Goal: Task Accomplishment & Management: Use online tool/utility

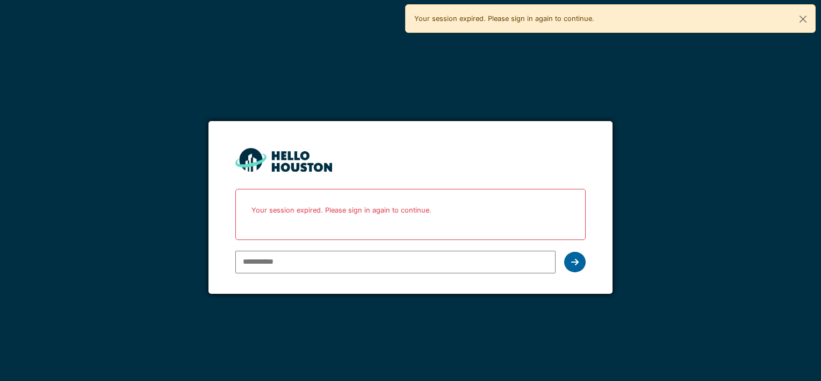
type input "**********"
click at [575, 258] on icon at bounding box center [575, 261] width 8 height 9
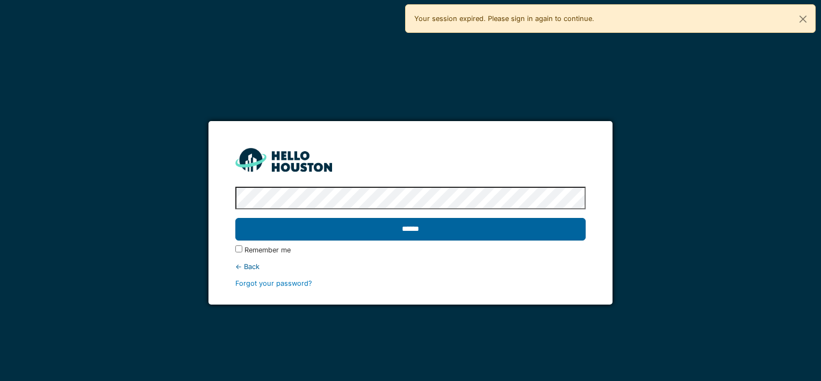
click at [448, 231] on input "******" at bounding box center [410, 229] width 350 height 23
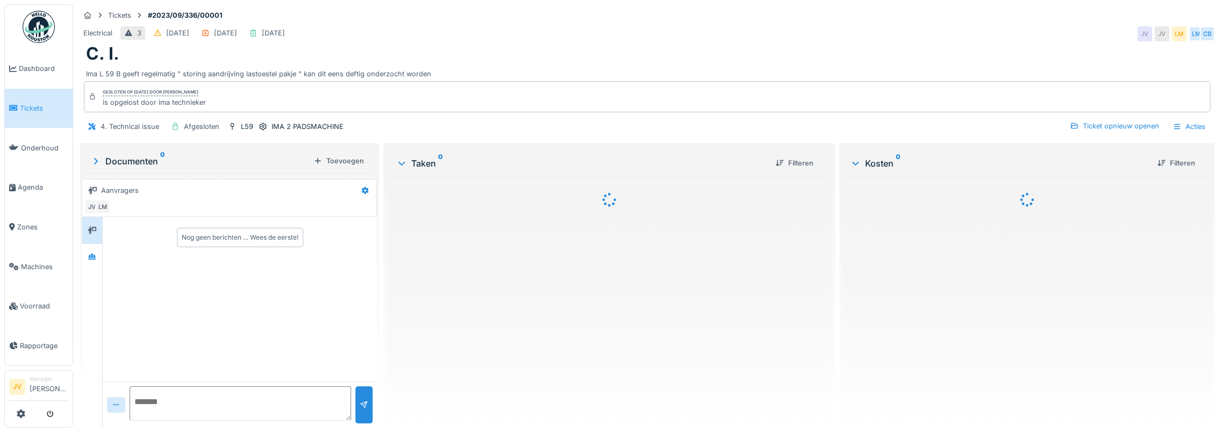
click at [29, 103] on span "Tickets" at bounding box center [44, 108] width 48 height 10
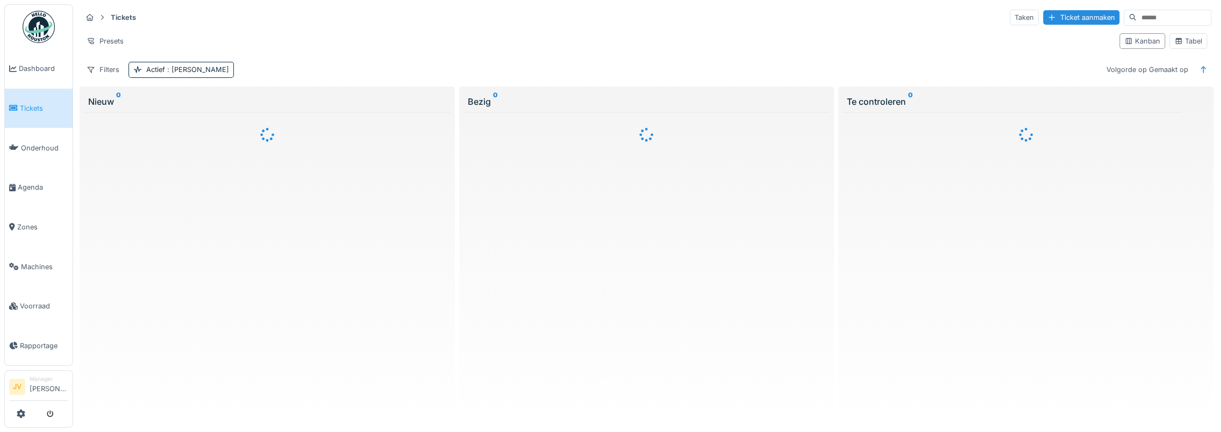
click at [19, 411] on body "Dashboard Tickets Onderhoud [GEOGRAPHIC_DATA] Zones Machines Voorraad Rapportag…" at bounding box center [610, 216] width 1221 height 432
click at [22, 414] on icon at bounding box center [21, 414] width 9 height 9
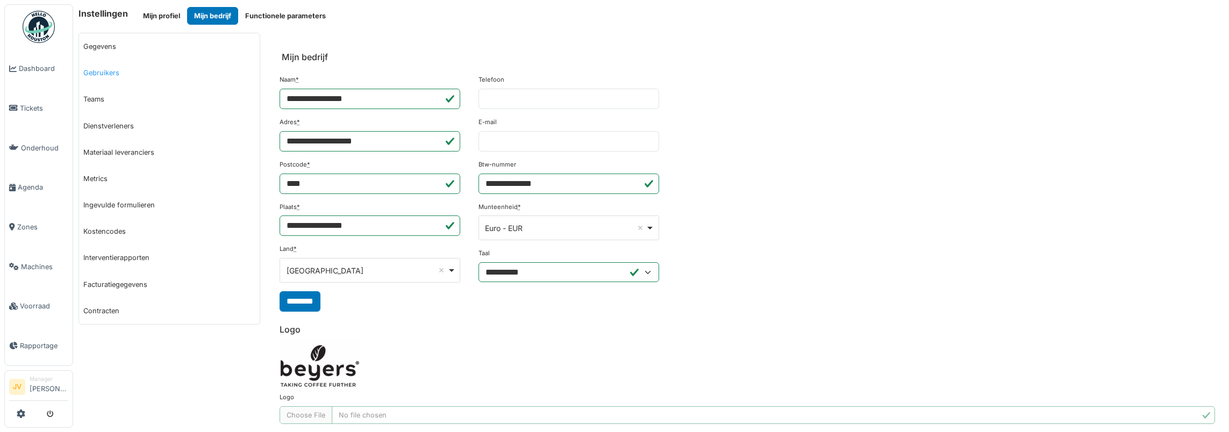
click at [116, 75] on link "Gebruikers" at bounding box center [169, 73] width 181 height 26
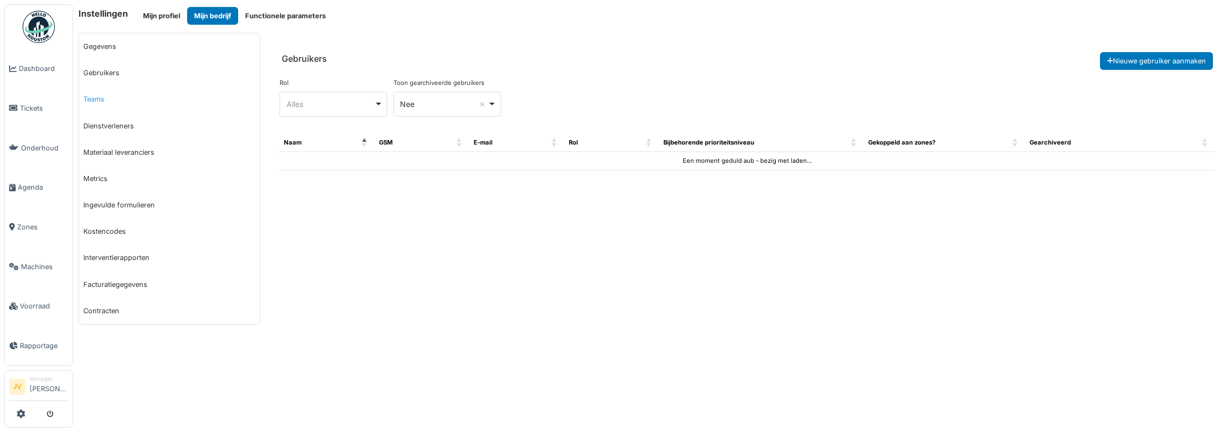
select select "***"
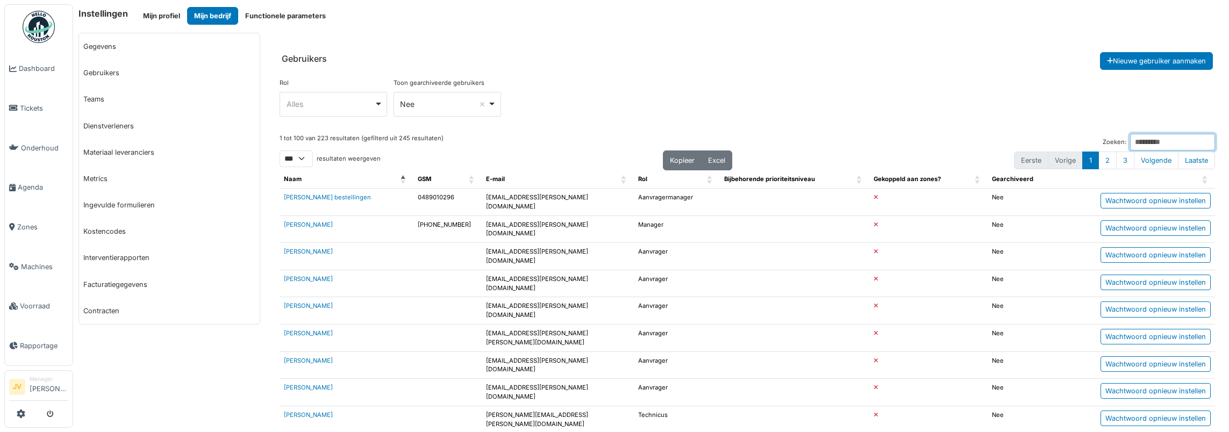
click at [1166, 139] on input "Zoeken:" at bounding box center [1172, 142] width 85 height 17
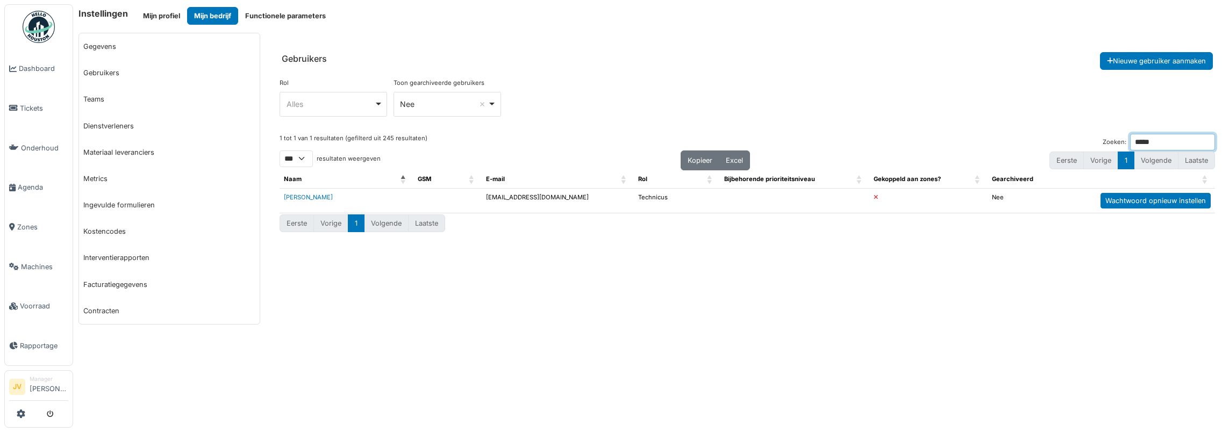
type input "*****"
click at [1177, 195] on div "Wachtwoord opnieuw instellen" at bounding box center [1155, 201] width 110 height 16
click at [35, 109] on span "Tickets" at bounding box center [44, 108] width 48 height 10
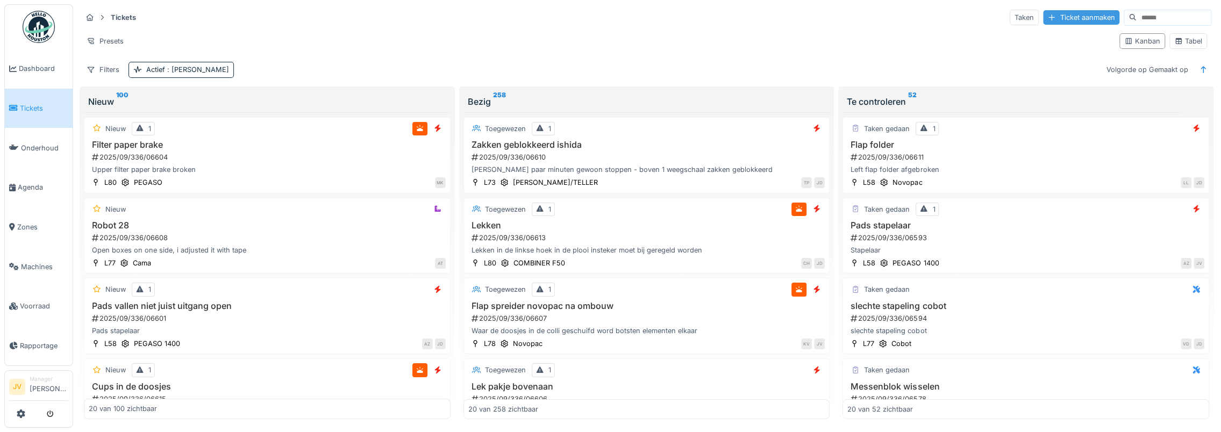
click at [1068, 18] on div "Ticket aanmaken" at bounding box center [1081, 17] width 76 height 15
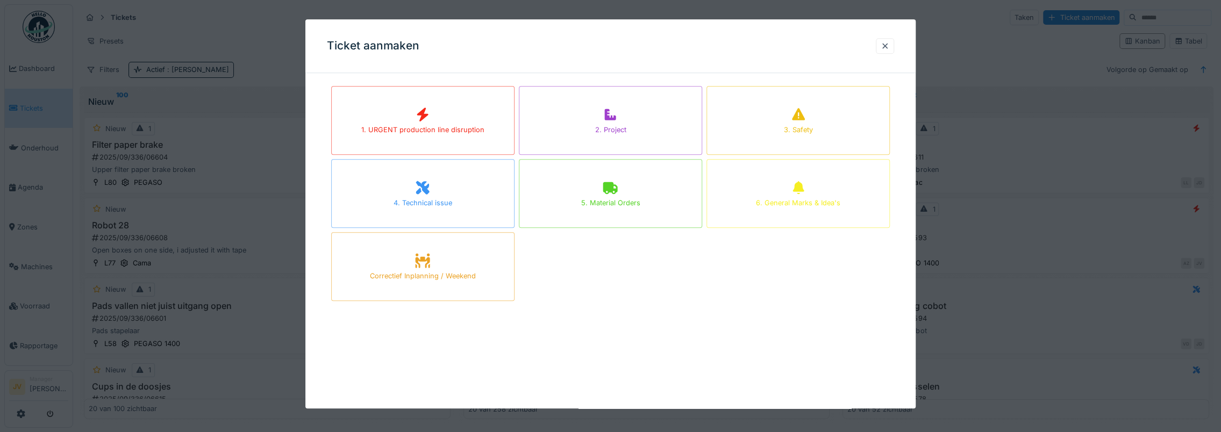
drag, startPoint x: 890, startPoint y: 48, endPoint x: 77, endPoint y: 171, distance: 822.0
click at [889, 48] on div at bounding box center [884, 46] width 9 height 10
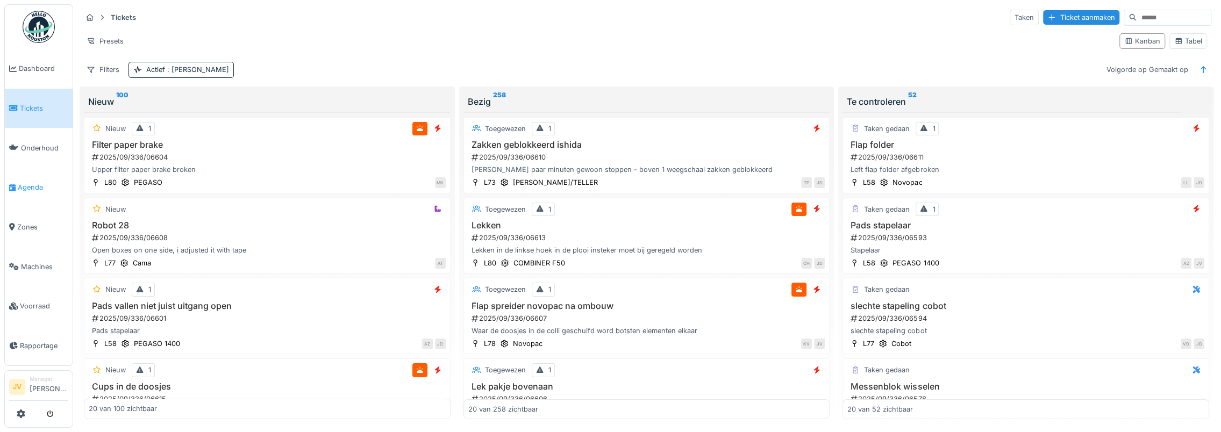
click at [24, 182] on span "Agenda" at bounding box center [43, 187] width 51 height 10
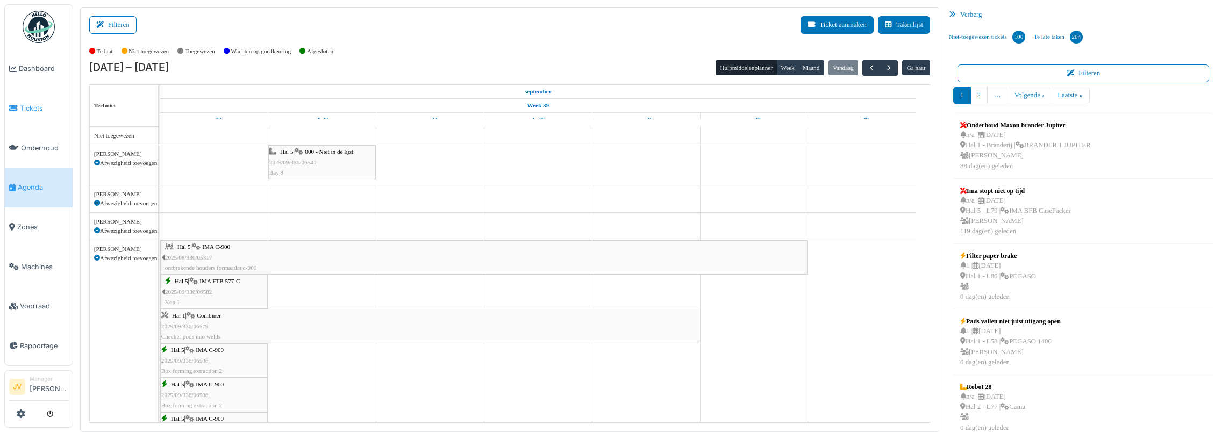
click at [35, 106] on span "Tickets" at bounding box center [44, 108] width 48 height 10
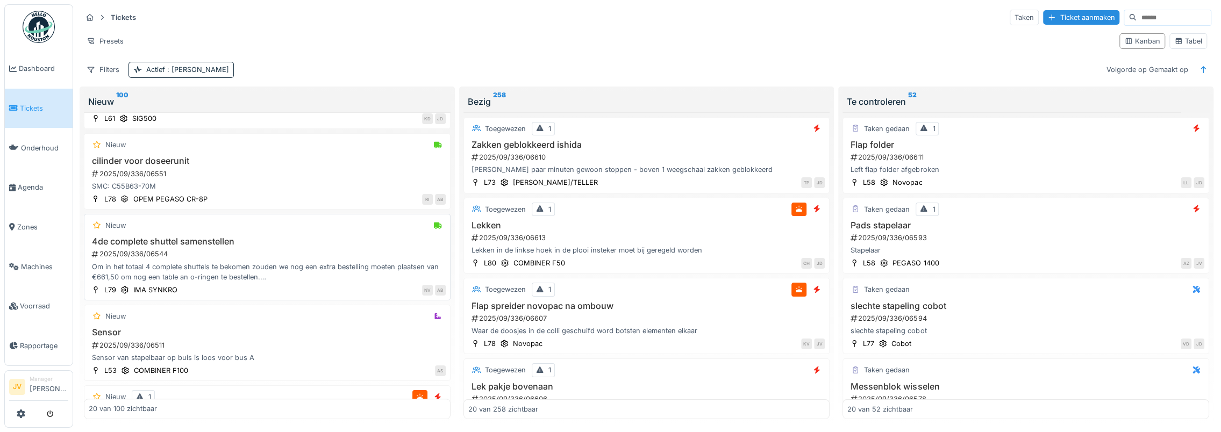
scroll to position [860, 0]
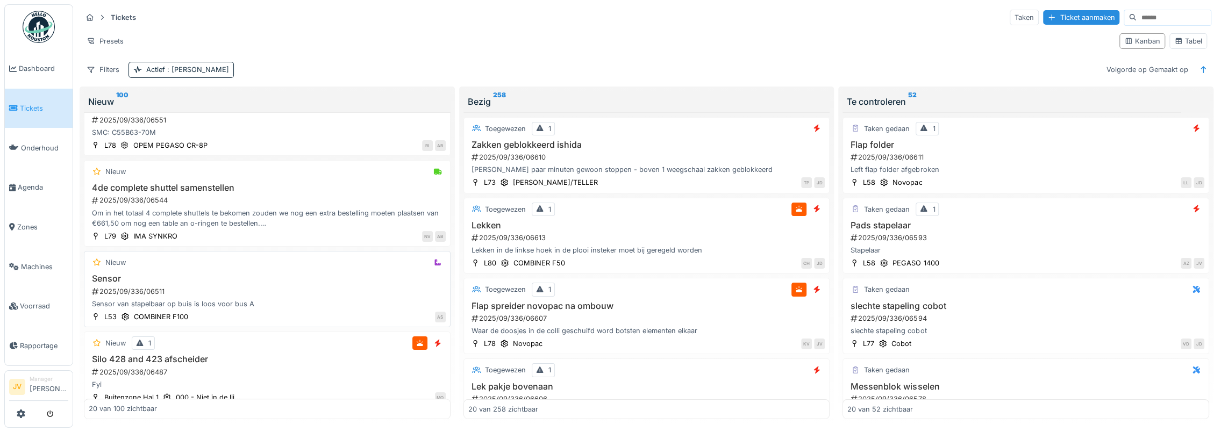
click at [229, 299] on div "Sensor van stapelbaar op buis is loos voor bus A" at bounding box center [267, 304] width 357 height 10
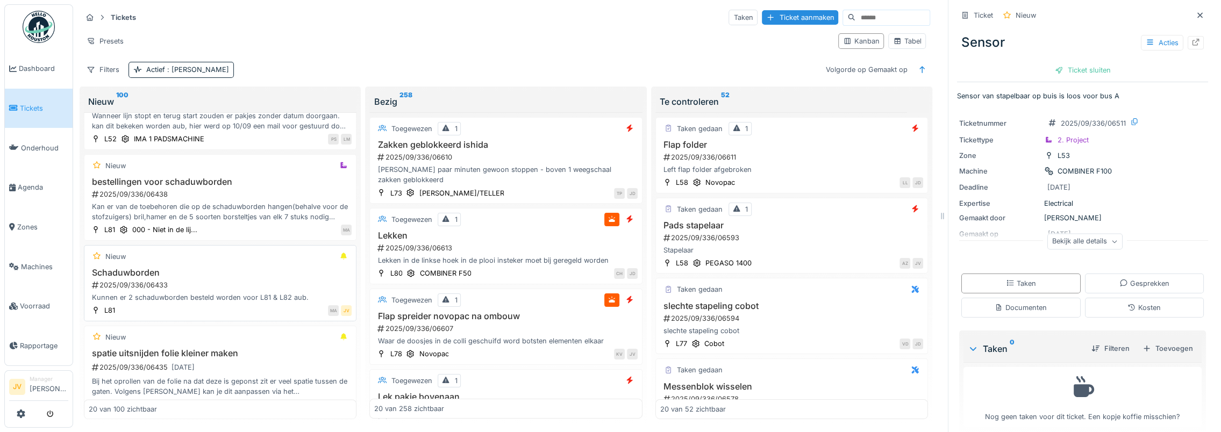
scroll to position [1412, 0]
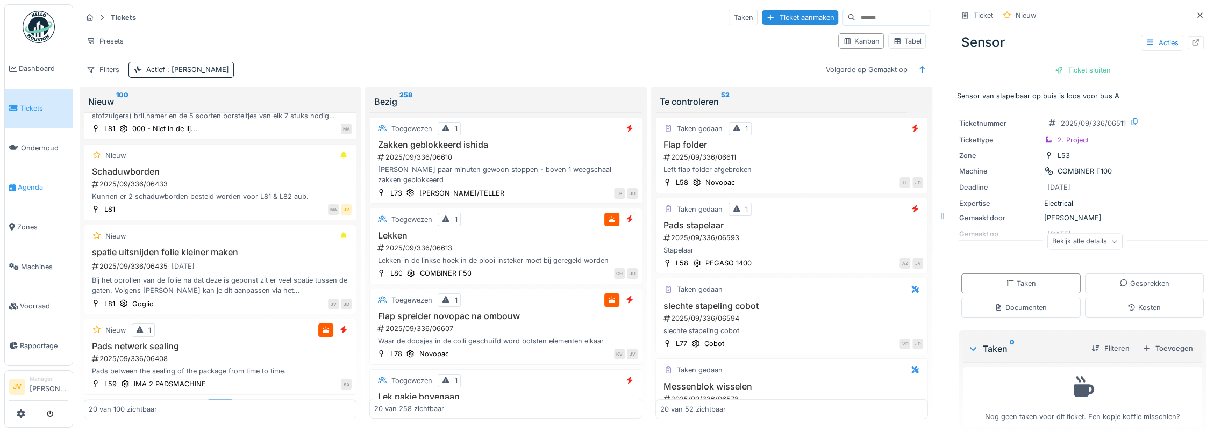
click at [48, 177] on link "Agenda" at bounding box center [39, 188] width 68 height 40
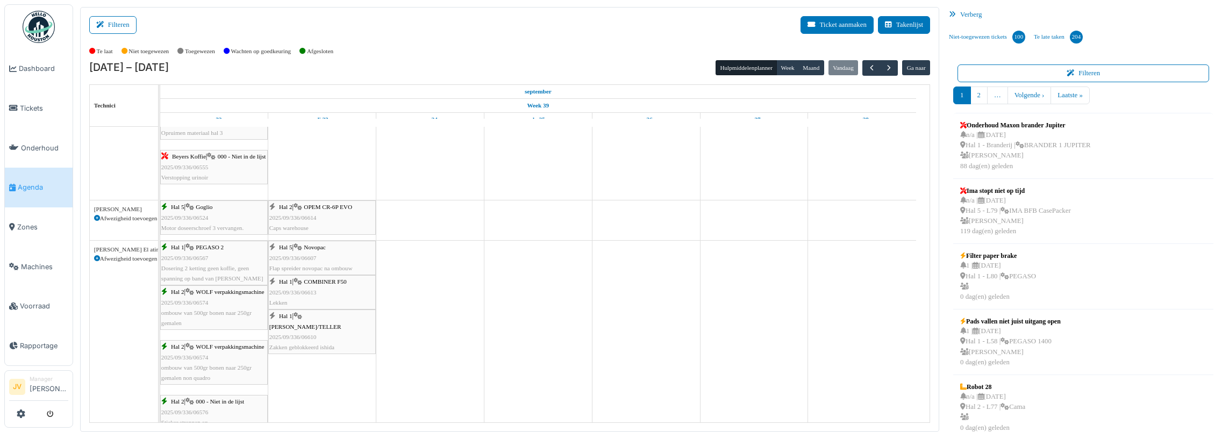
scroll to position [1451, 0]
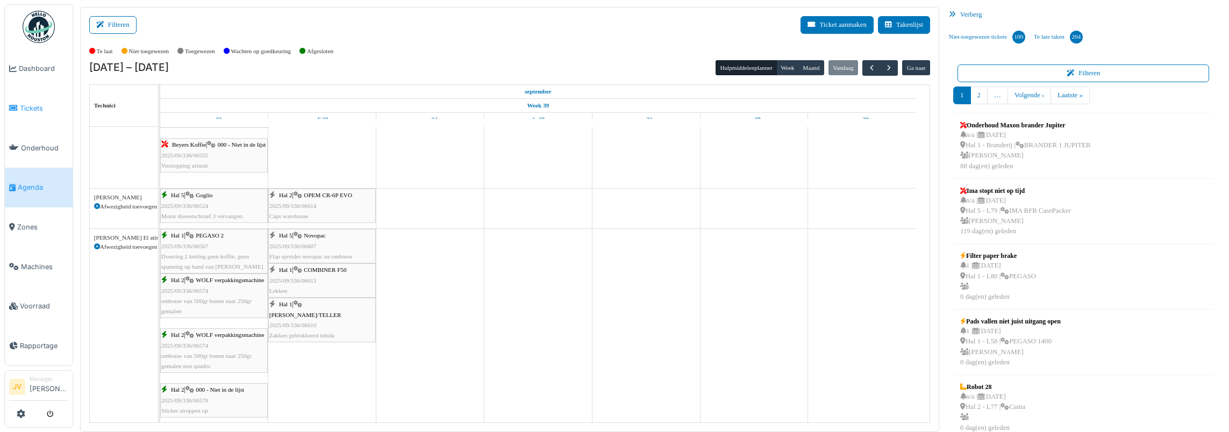
click at [30, 108] on span "Tickets" at bounding box center [44, 108] width 48 height 10
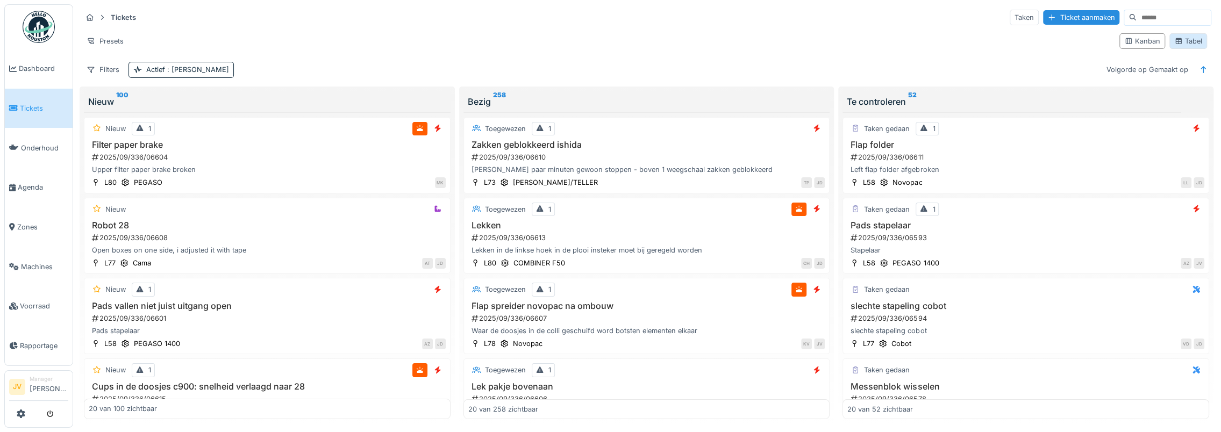
click at [1181, 43] on div "Tabel" at bounding box center [1188, 41] width 28 height 10
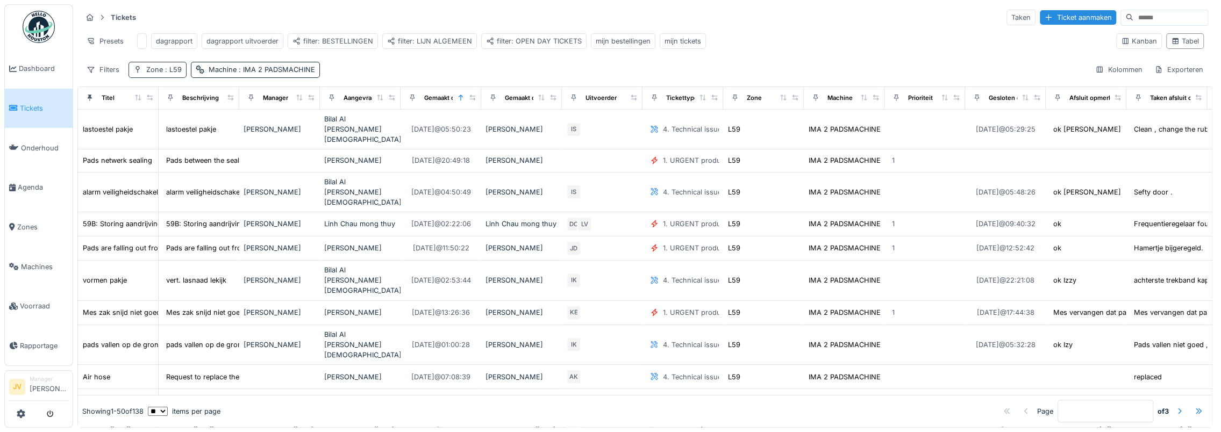
click at [171, 74] on span ": L59" at bounding box center [172, 70] width 19 height 8
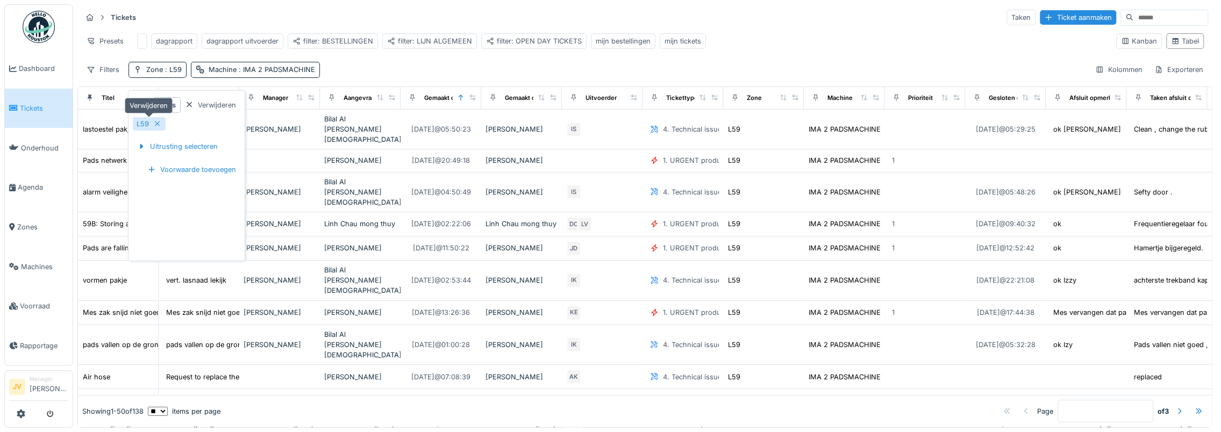
click at [145, 121] on div "L59" at bounding box center [143, 124] width 12 height 10
click at [164, 131] on div "Uitrusting selecteren" at bounding box center [177, 133] width 89 height 15
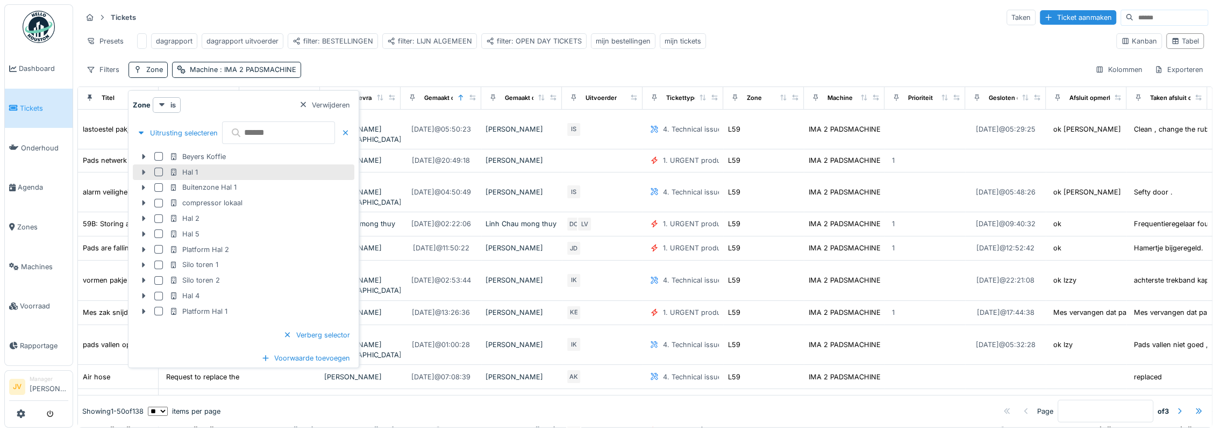
click at [143, 170] on icon at bounding box center [143, 171] width 3 height 5
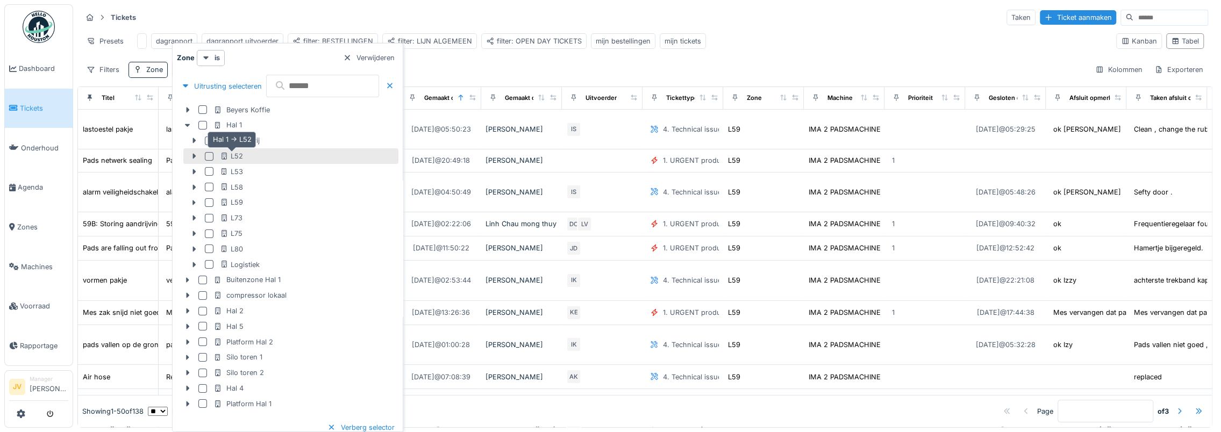
click at [237, 155] on div "L52" at bounding box center [231, 156] width 23 height 10
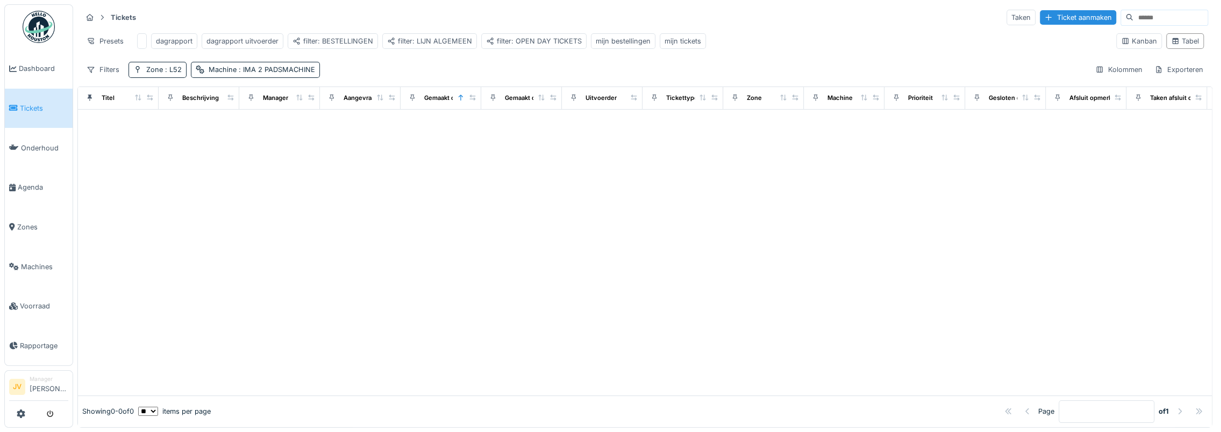
click at [147, 145] on div at bounding box center [645, 253] width 1134 height 286
click at [278, 74] on span ": IMA 2 PADSMACHINE" at bounding box center [276, 70] width 78 height 8
click at [276, 124] on icon at bounding box center [278, 123] width 5 height 5
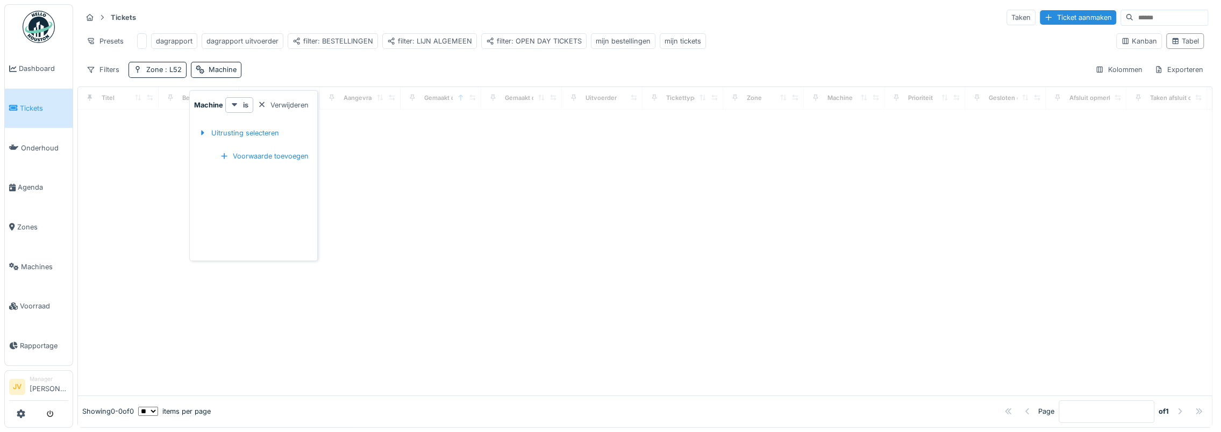
click at [120, 168] on div at bounding box center [645, 253] width 1134 height 286
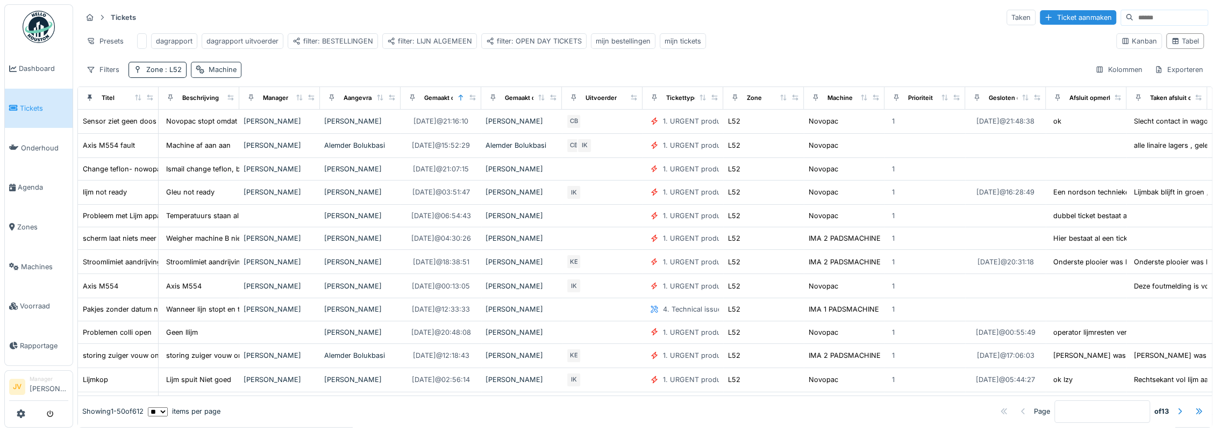
click at [228, 77] on div "Machine" at bounding box center [216, 70] width 51 height 16
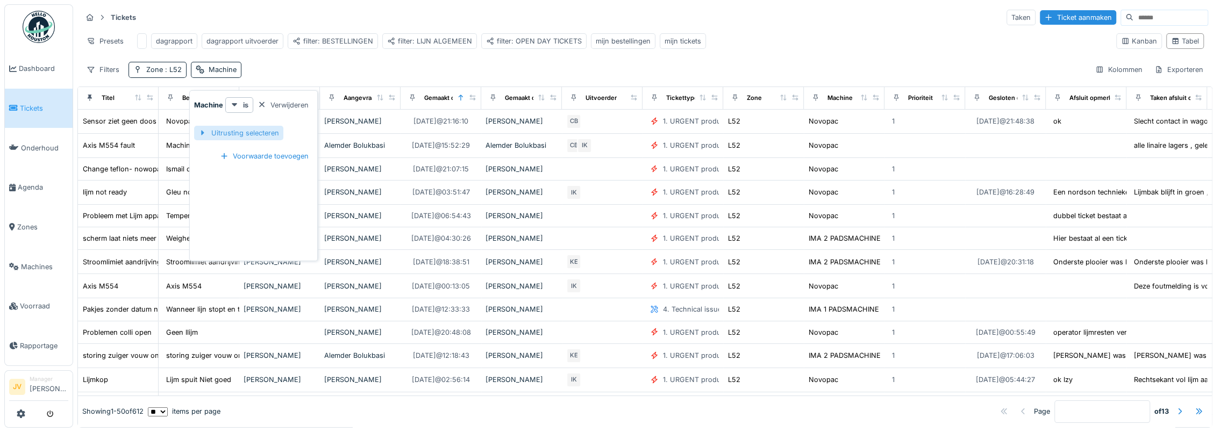
click at [218, 131] on div "Uitrusting selecteren" at bounding box center [238, 133] width 89 height 15
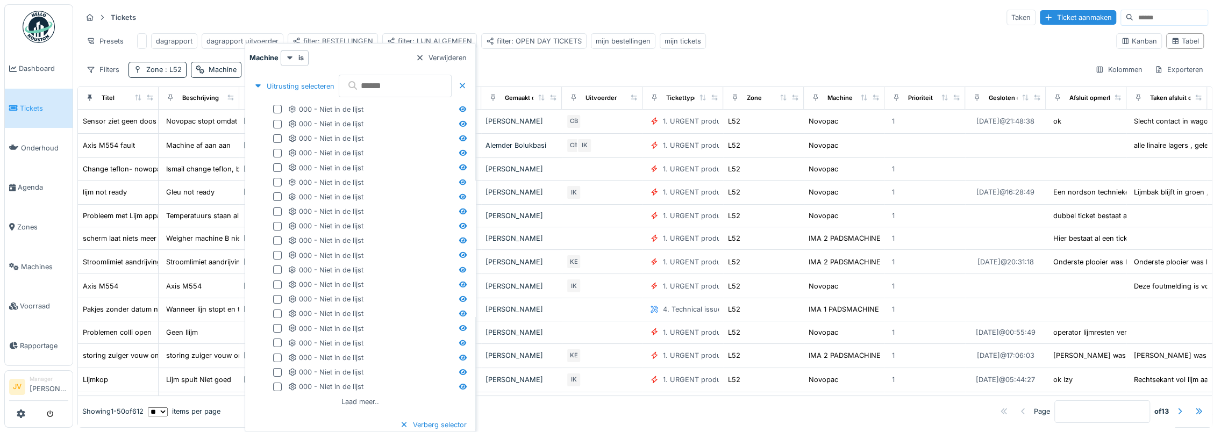
click at [389, 82] on input "text" at bounding box center [395, 86] width 113 height 23
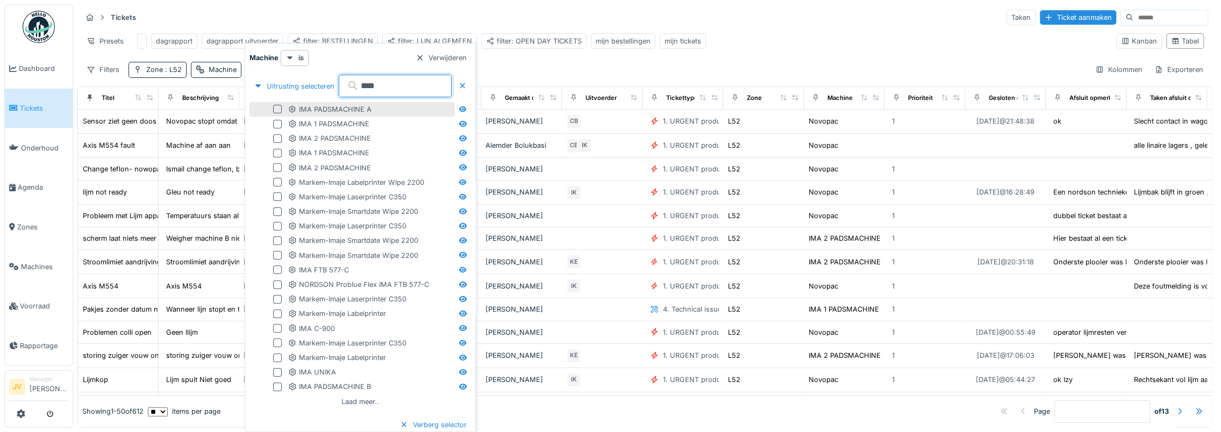
type input "***"
click at [373, 110] on div "IMA PADSMACHINE A" at bounding box center [370, 109] width 164 height 10
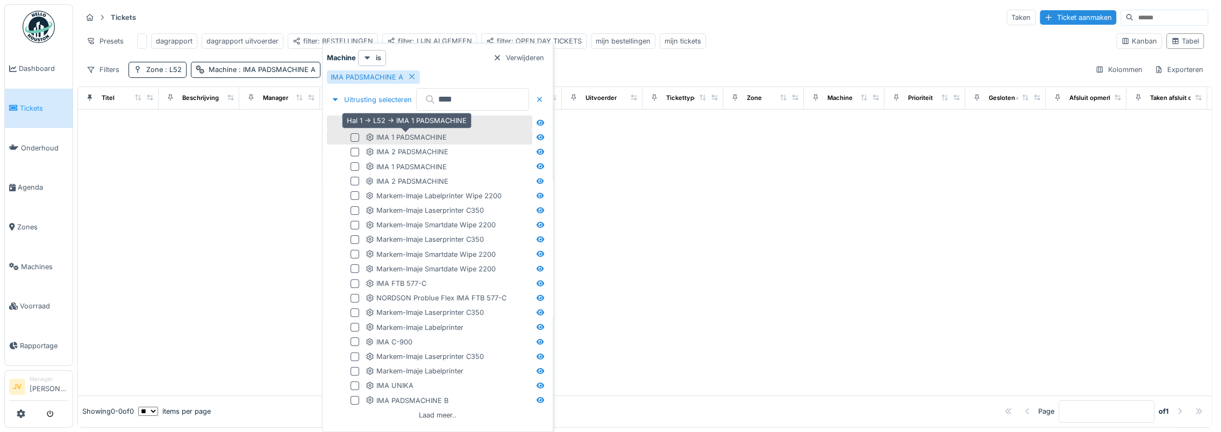
click at [406, 137] on div "IMA 1 PADSMACHINE" at bounding box center [406, 137] width 81 height 10
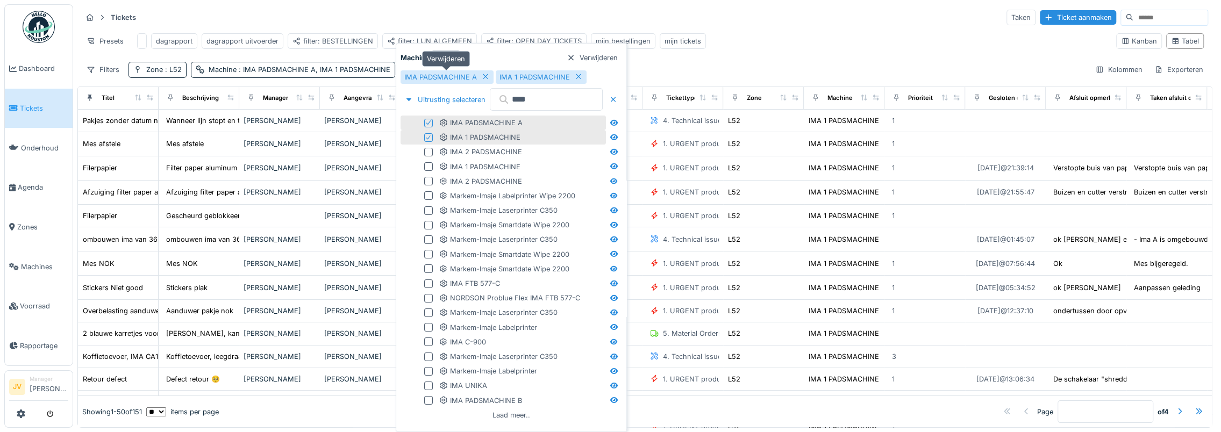
click at [484, 74] on icon at bounding box center [485, 76] width 9 height 7
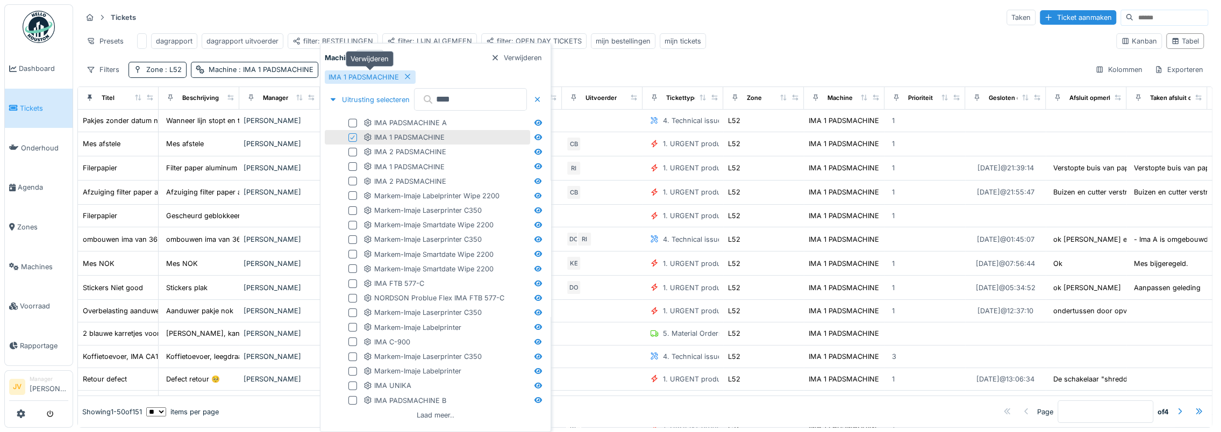
click at [408, 73] on icon at bounding box center [407, 76] width 9 height 7
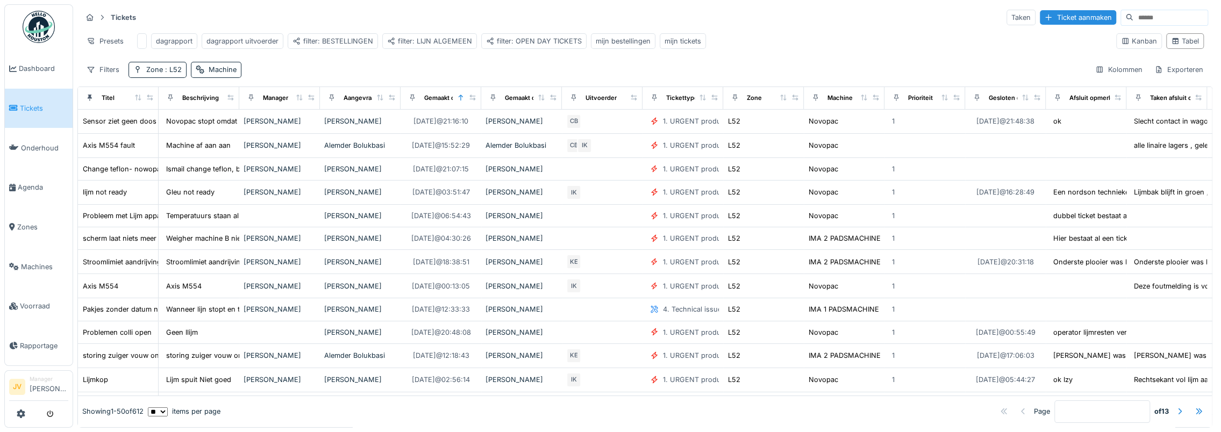
click at [1144, 17] on input at bounding box center [1170, 17] width 74 height 15
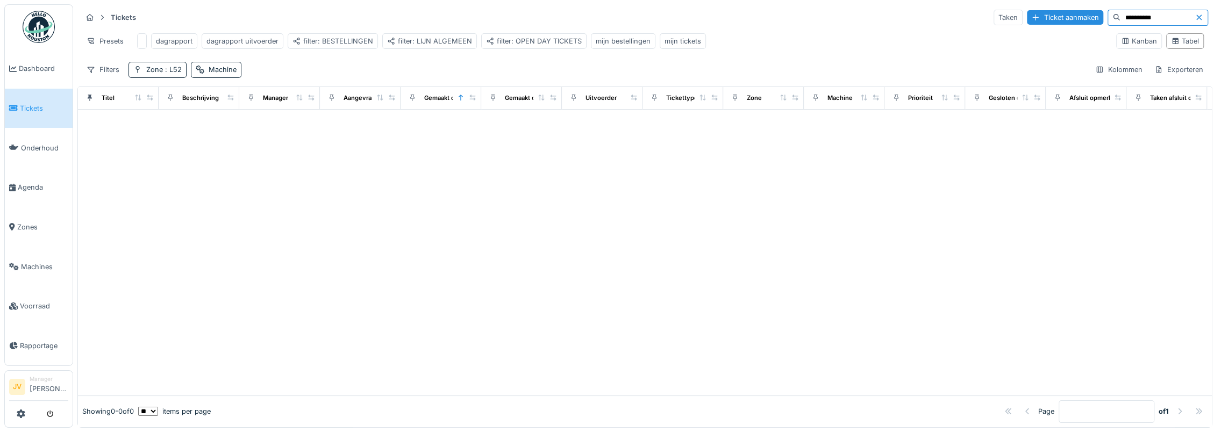
type input "**********"
click at [1194, 18] on icon at bounding box center [1198, 17] width 9 height 7
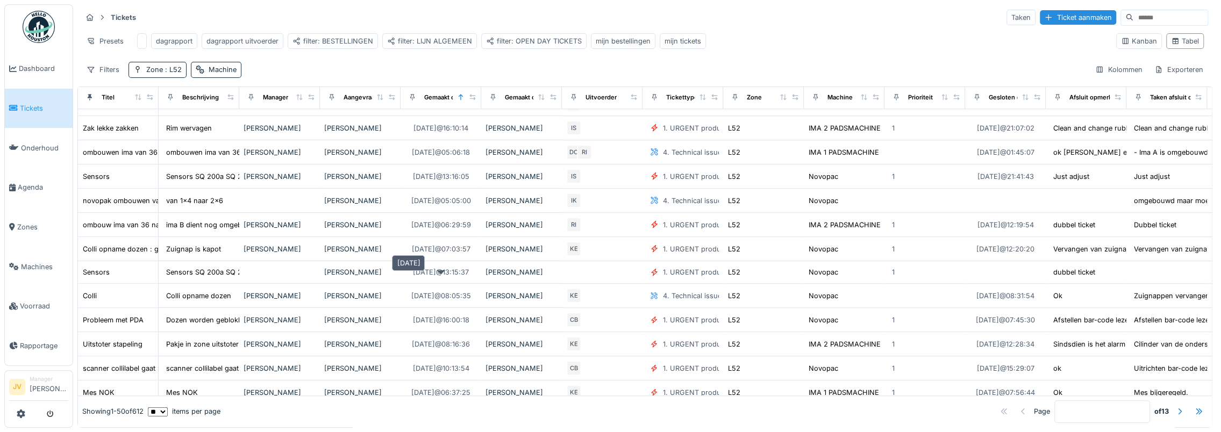
scroll to position [629, 0]
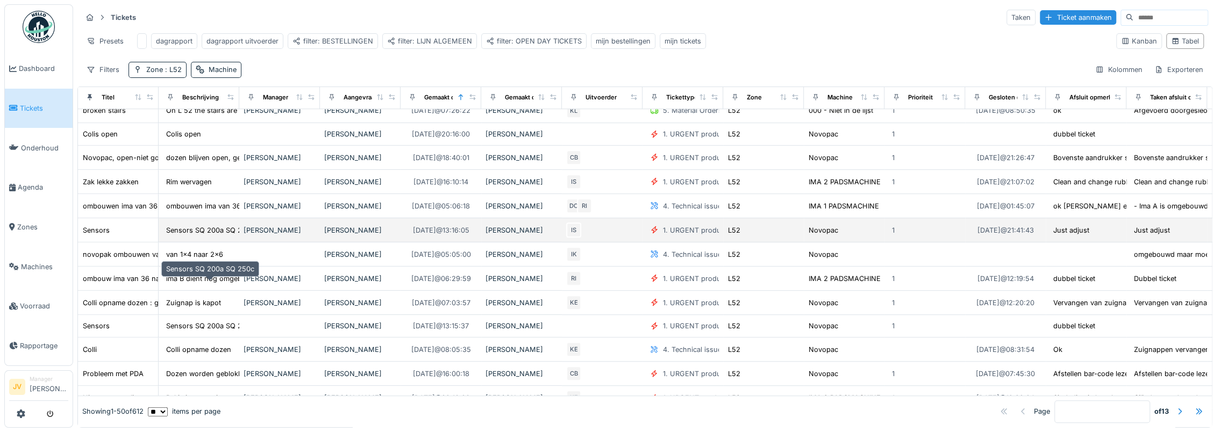
click at [214, 235] on div "Sensors SQ 200a SQ 250c" at bounding box center [210, 230] width 88 height 10
